Goal: Task Accomplishment & Management: Complete application form

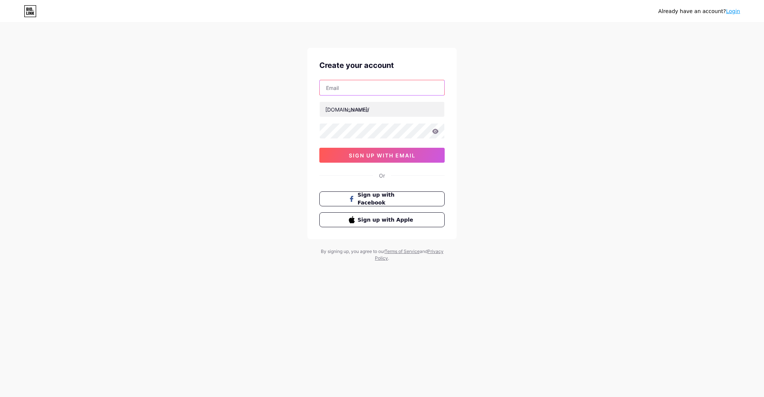
click at [358, 91] on input "text" at bounding box center [382, 87] width 125 height 15
type input "[PERSON_NAME][EMAIL_ADDRESS][DOMAIN_NAME]"
click at [370, 110] on input "text" at bounding box center [382, 109] width 125 height 15
drag, startPoint x: 361, startPoint y: 110, endPoint x: 376, endPoint y: 110, distance: 15.7
click at [361, 110] on input "pljcarepntry" at bounding box center [382, 109] width 125 height 15
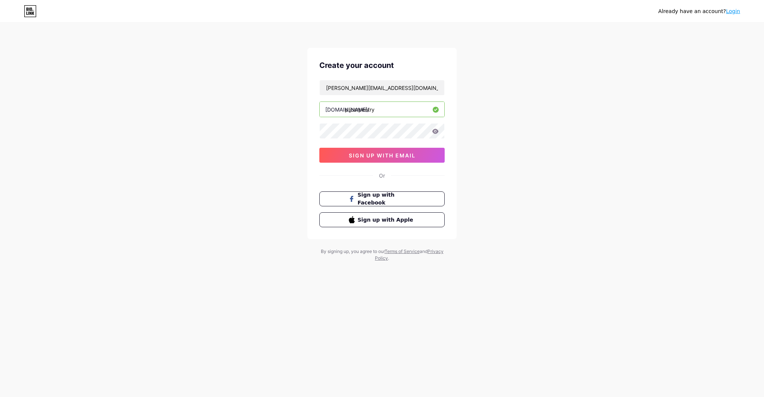
type input "pljcarpentry"
click at [503, 121] on div "Already have an account? Login Create your account [PERSON_NAME][EMAIL_ADDRESS]…" at bounding box center [382, 142] width 764 height 285
click at [437, 131] on icon at bounding box center [435, 131] width 6 height 5
click at [416, 157] on button "sign up with email" at bounding box center [381, 155] width 125 height 15
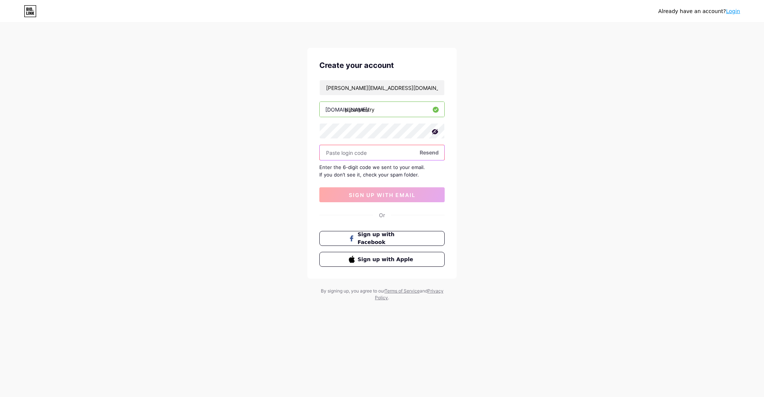
click at [376, 155] on input "text" at bounding box center [382, 152] width 125 height 15
type input "105798"
click at [412, 196] on span "sign up with email" at bounding box center [382, 195] width 67 height 6
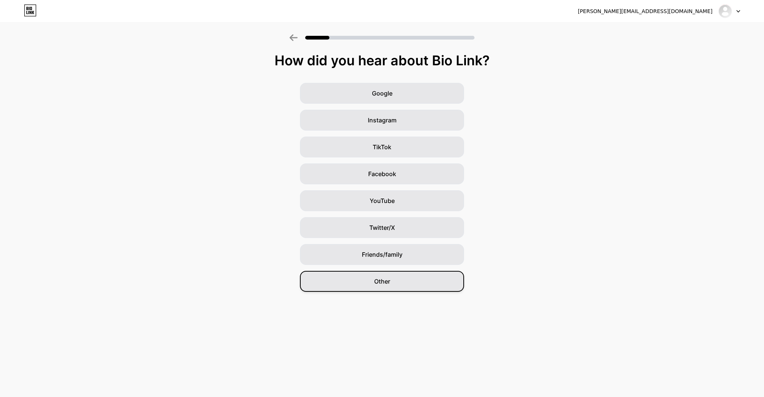
click at [383, 284] on span "Other" at bounding box center [382, 281] width 16 height 9
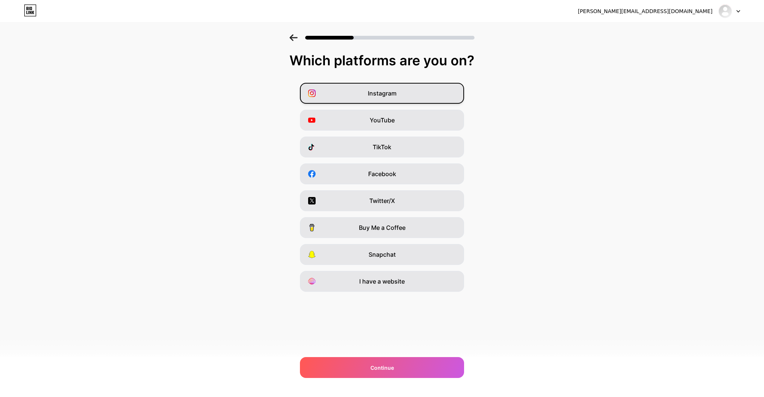
click at [426, 95] on div "Instagram" at bounding box center [382, 93] width 164 height 21
click at [423, 120] on div "YouTube" at bounding box center [382, 120] width 164 height 21
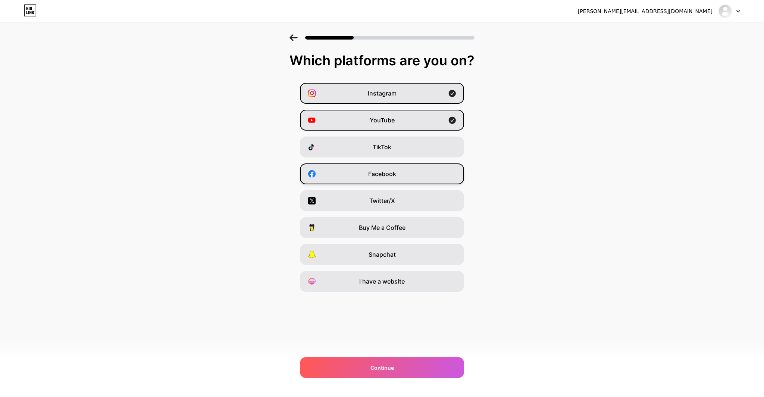
click at [409, 177] on div "Facebook" at bounding box center [382, 173] width 164 height 21
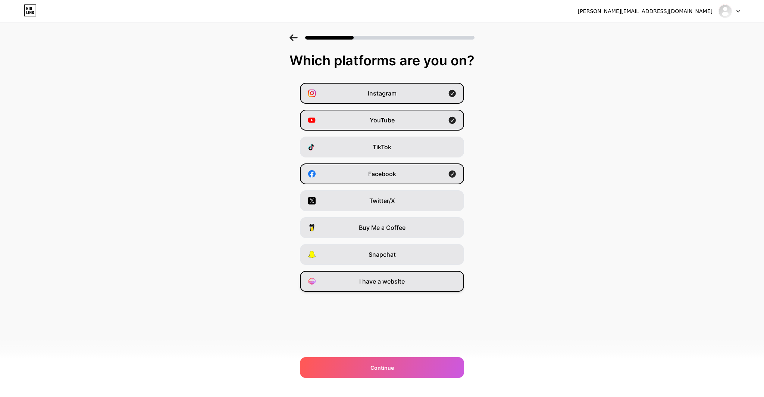
click at [400, 288] on div "I have a website" at bounding box center [382, 281] width 164 height 21
click at [412, 367] on div "Continue" at bounding box center [382, 367] width 164 height 21
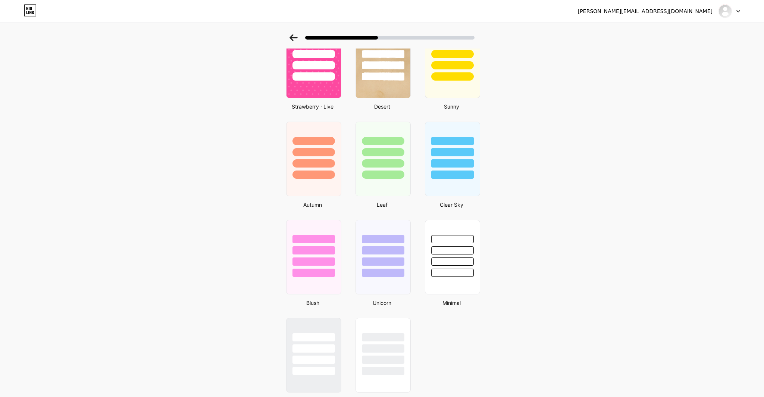
scroll to position [491, 0]
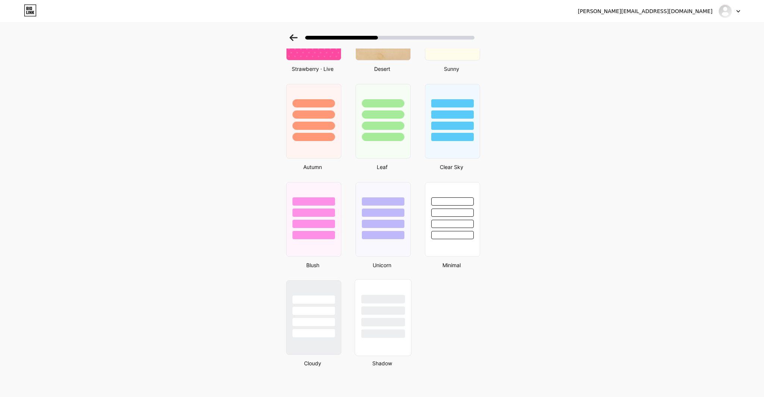
click at [389, 318] on div at bounding box center [383, 322] width 44 height 9
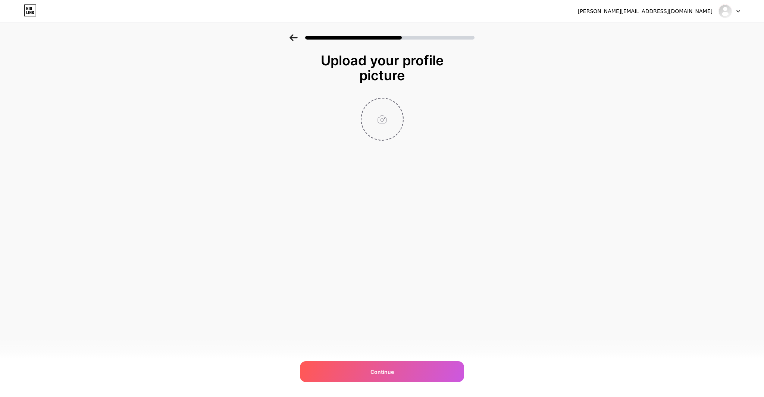
click at [387, 111] on input "file" at bounding box center [381, 118] width 41 height 41
type input "C:\fakepath\PLJ_Carpentry_260x260.png"
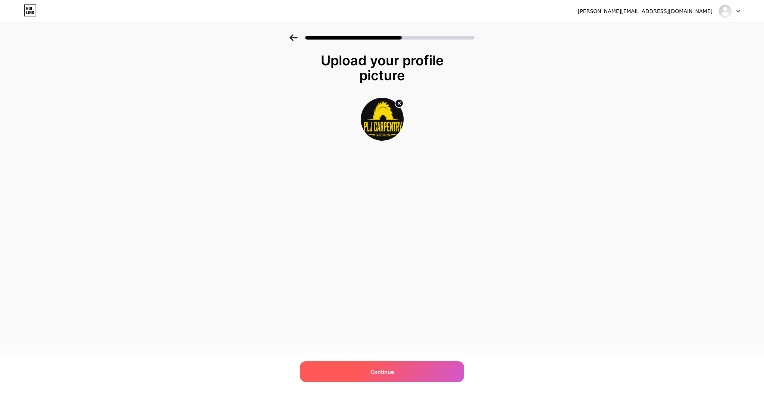
click at [364, 370] on div "Continue" at bounding box center [382, 371] width 164 height 21
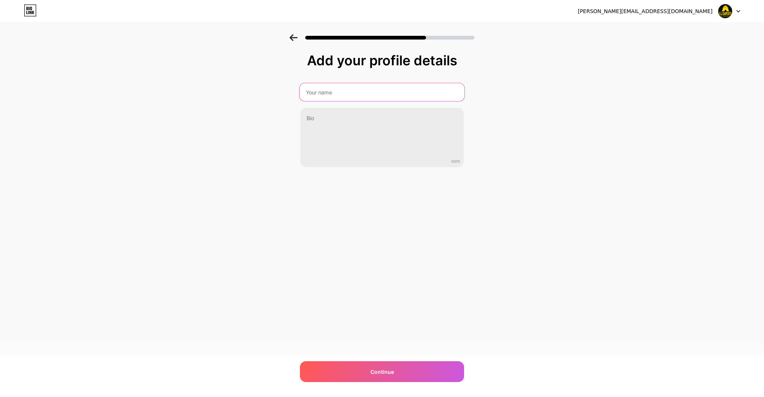
click at [364, 93] on input "text" at bounding box center [381, 92] width 165 height 18
type input "PLJ Carpentry Inc"
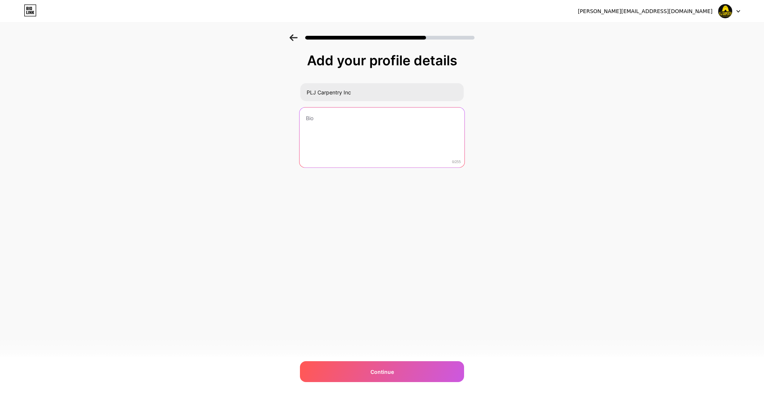
click at [359, 124] on textarea at bounding box center [381, 137] width 165 height 61
paste textarea "At PLJ Carpentry, we specialize in exterior carpentry solutions, delivering exc…"
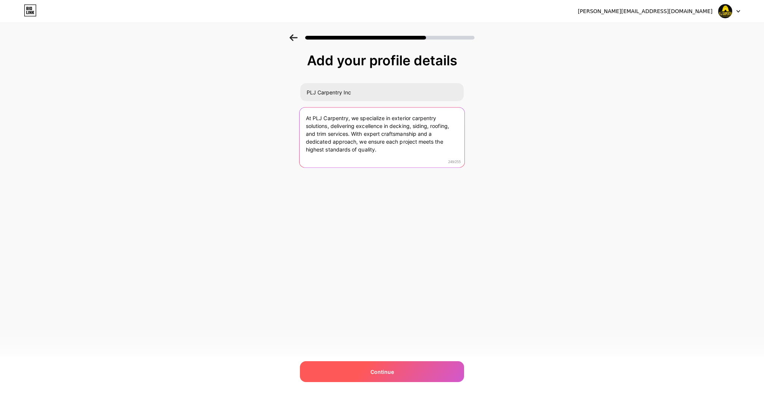
type textarea "At PLJ Carpentry, we specialize in exterior carpentry solutions, delivering exc…"
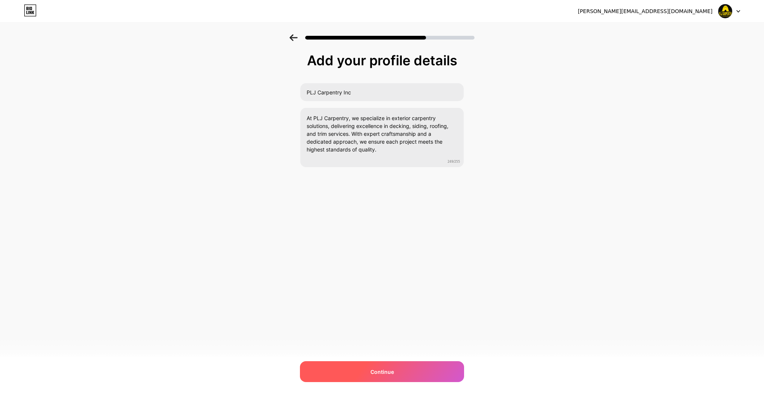
click at [397, 370] on div "Continue" at bounding box center [382, 371] width 164 height 21
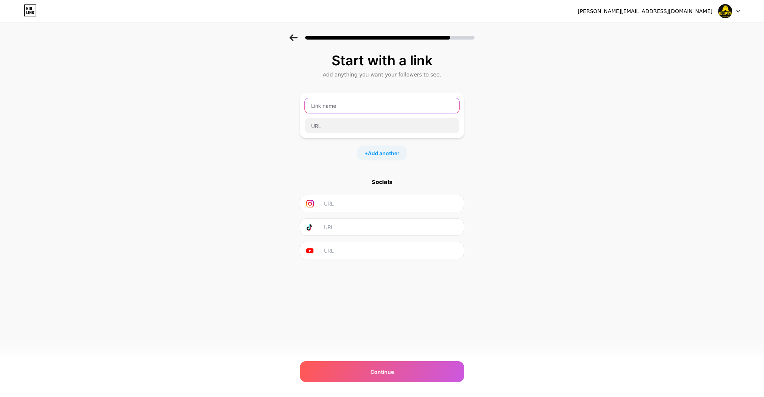
click at [360, 106] on input "text" at bounding box center [382, 105] width 154 height 15
type input "Website"
click at [346, 131] on input "text" at bounding box center [382, 125] width 154 height 15
paste input "[URL][DOMAIN_NAME]"
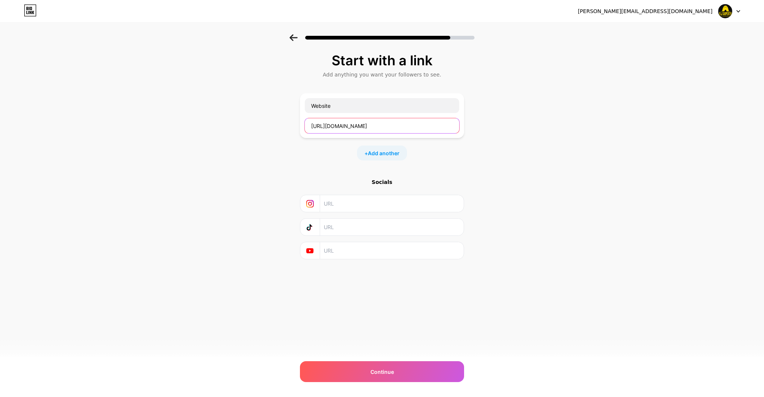
type input "[URL][DOMAIN_NAME]"
click at [418, 173] on div "Start with a link Add anything you want your followers to see. Website [URL][DO…" at bounding box center [382, 156] width 164 height 206
click at [333, 207] on input "text" at bounding box center [391, 203] width 135 height 17
paste input "[URL][DOMAIN_NAME]"
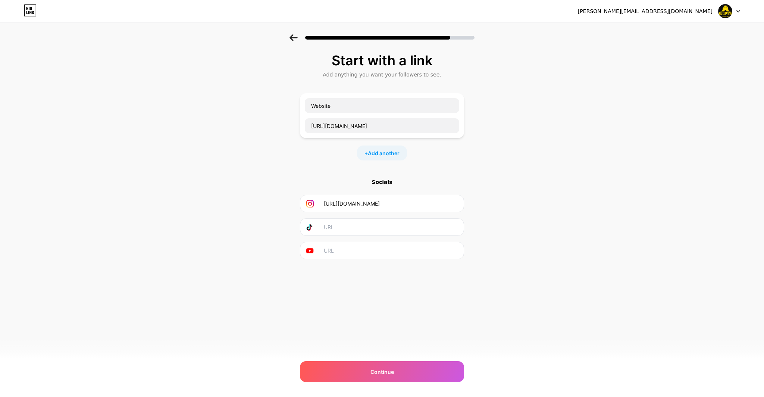
type input "[URL][DOMAIN_NAME]"
click at [495, 216] on div "Start with a link Add anything you want your followers to see. Website [URL][DO…" at bounding box center [382, 165] width 764 height 262
click at [550, 225] on div "Start with a link Add anything you want your followers to see. Website [URL][DO…" at bounding box center [382, 165] width 764 height 262
click at [373, 152] on span "Add another" at bounding box center [384, 153] width 32 height 8
click at [376, 157] on input "text" at bounding box center [382, 157] width 154 height 15
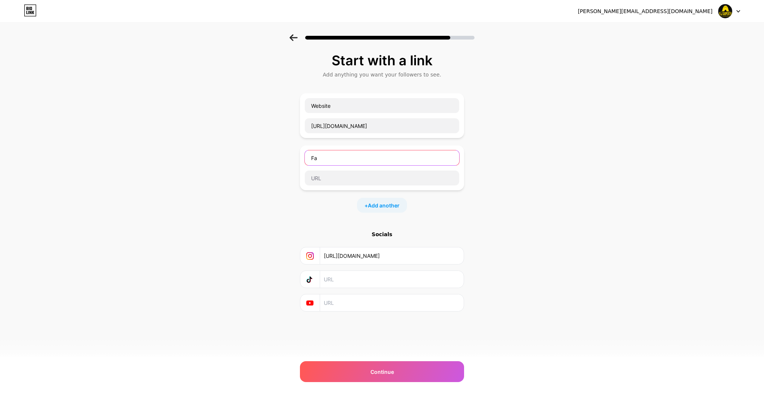
type input "F"
type input "Google Reviews"
click at [340, 176] on input "text" at bounding box center [382, 177] width 154 height 15
paste input "[URL][DOMAIN_NAME]"
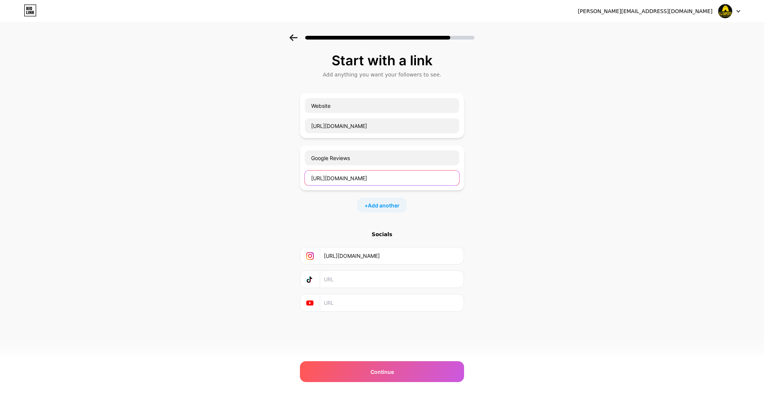
type input "[URL][DOMAIN_NAME]"
click at [508, 201] on div "Start with a link Add anything you want your followers to see. Website [URL][DO…" at bounding box center [382, 191] width 764 height 314
drag, startPoint x: 434, startPoint y: 258, endPoint x: 307, endPoint y: 258, distance: 127.1
click at [307, 258] on div "[URL][DOMAIN_NAME]" at bounding box center [382, 255] width 154 height 17
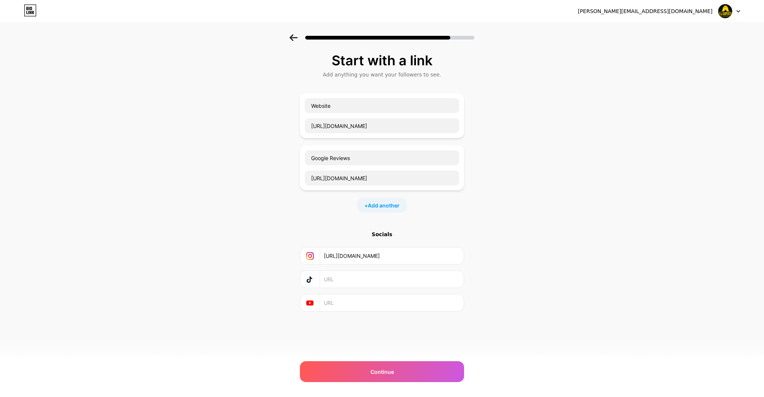
click at [518, 248] on div "Start with a link Add anything you want your followers to see. Website [URL][DO…" at bounding box center [382, 191] width 764 height 314
click at [363, 303] on input "text" at bounding box center [391, 302] width 135 height 17
click at [365, 368] on div "Continue" at bounding box center [382, 371] width 164 height 21
